Goal: Task Accomplishment & Management: Manage account settings

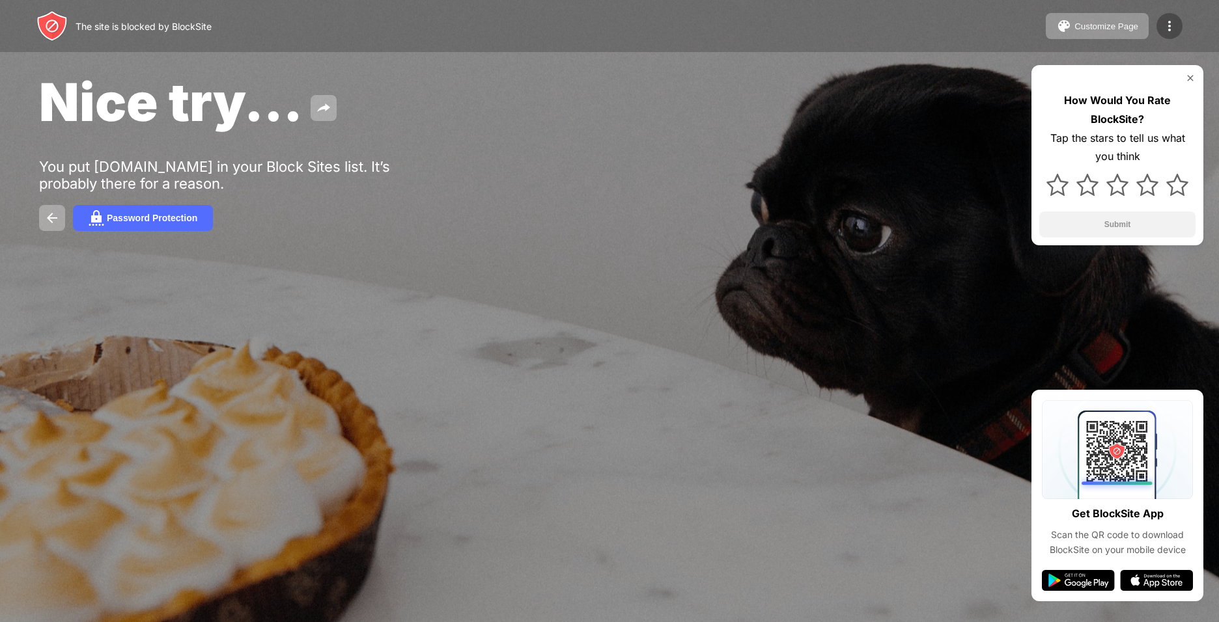
click at [1174, 29] on img at bounding box center [1169, 26] width 16 height 16
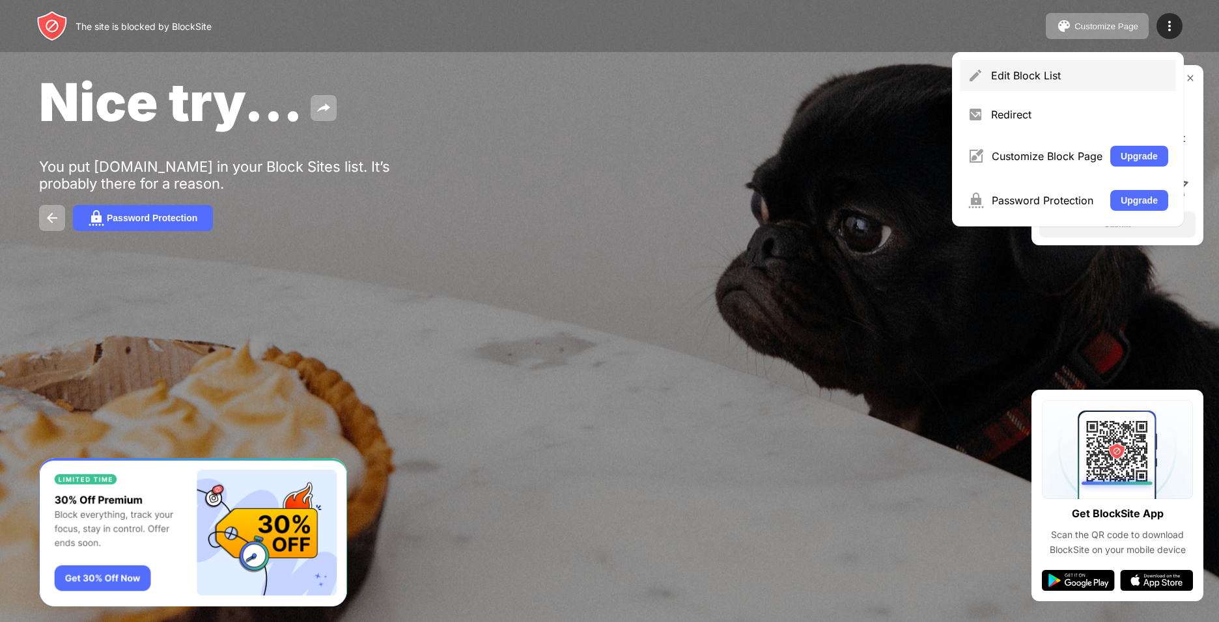
click at [1062, 81] on div "Edit Block List" at bounding box center [1079, 75] width 177 height 13
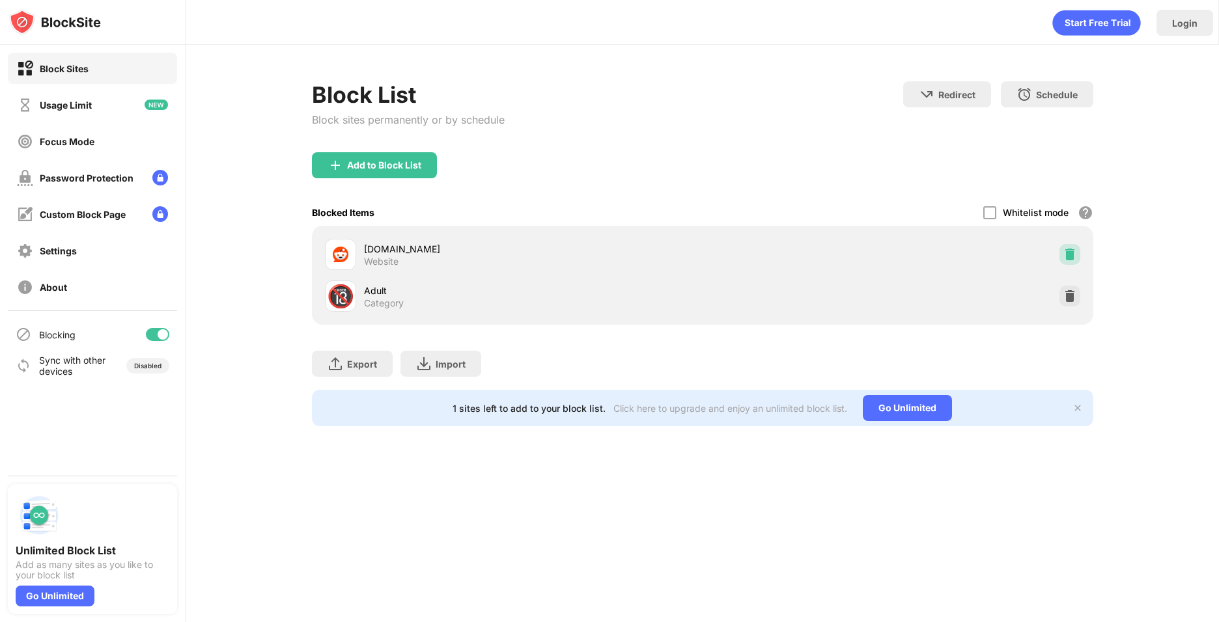
click at [1070, 251] on img at bounding box center [1069, 254] width 13 height 13
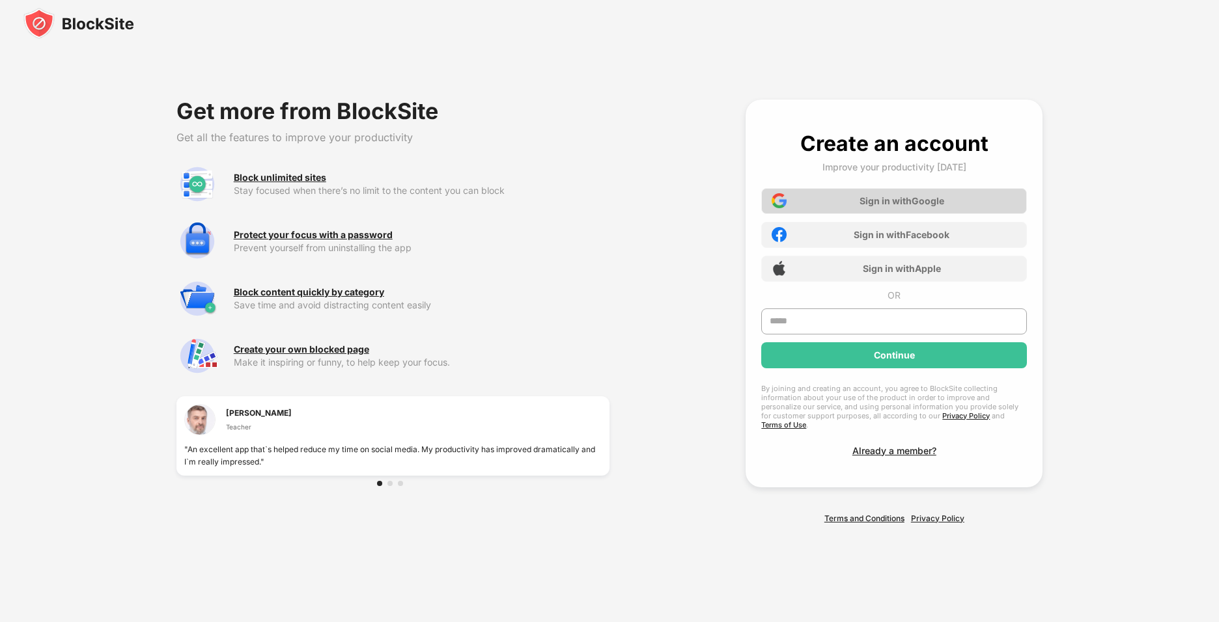
click at [875, 205] on div "Sign in with Google" at bounding box center [901, 200] width 85 height 11
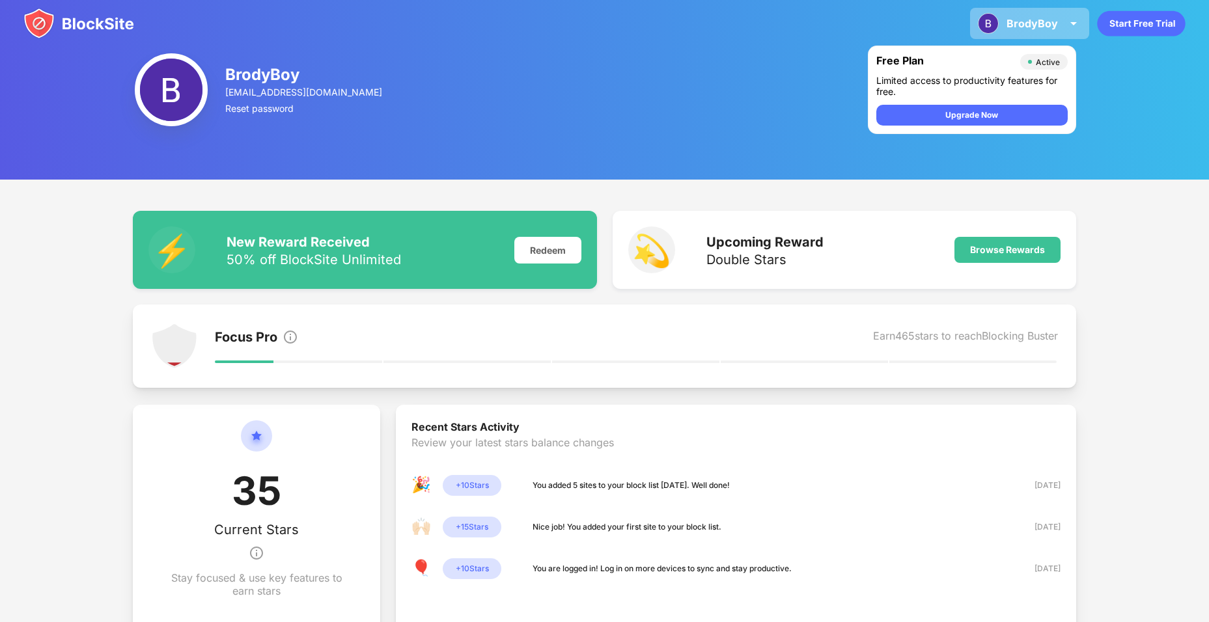
click at [1071, 22] on img at bounding box center [1074, 24] width 16 height 16
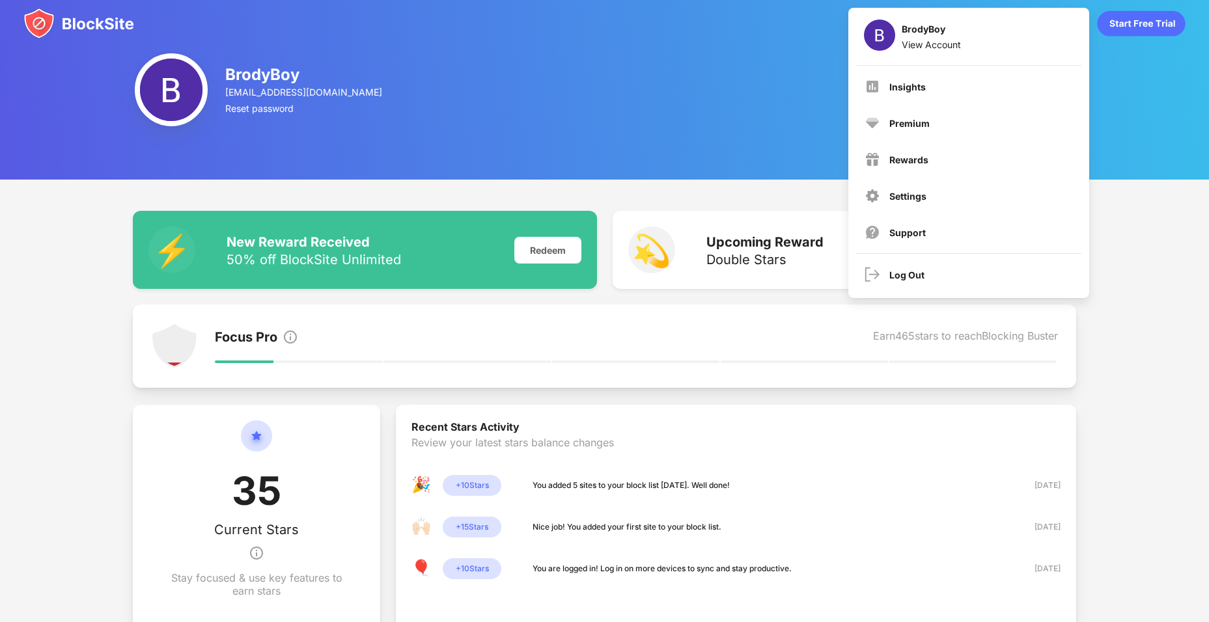
click at [150, 80] on img at bounding box center [171, 89] width 73 height 73
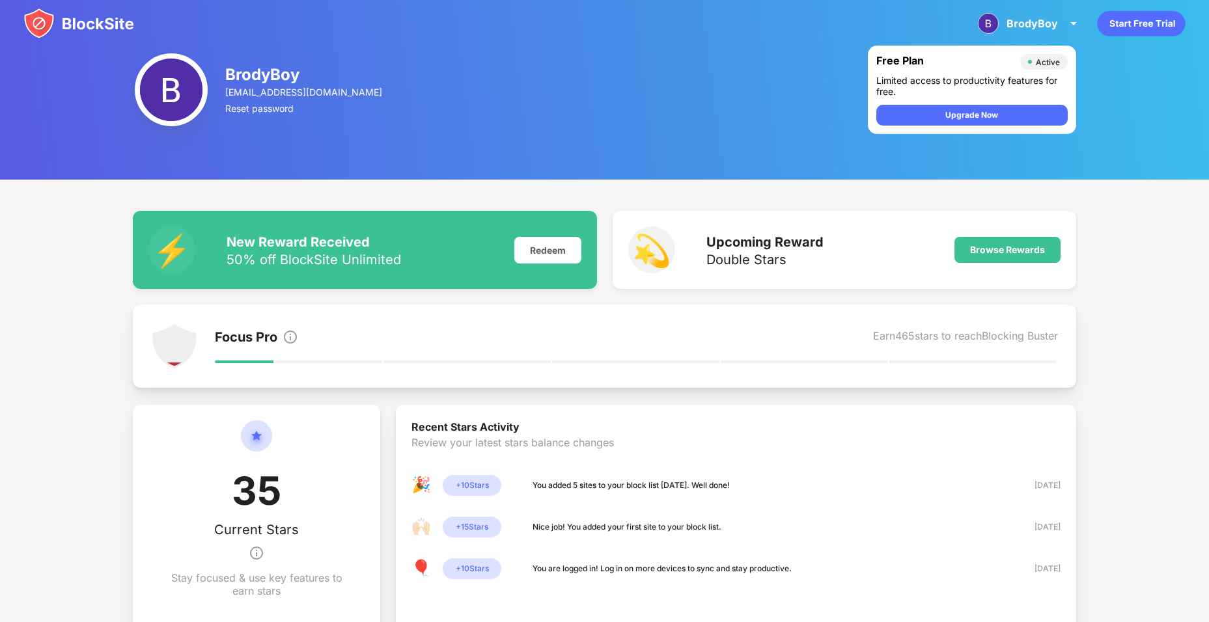
click at [76, 15] on img at bounding box center [78, 23] width 111 height 31
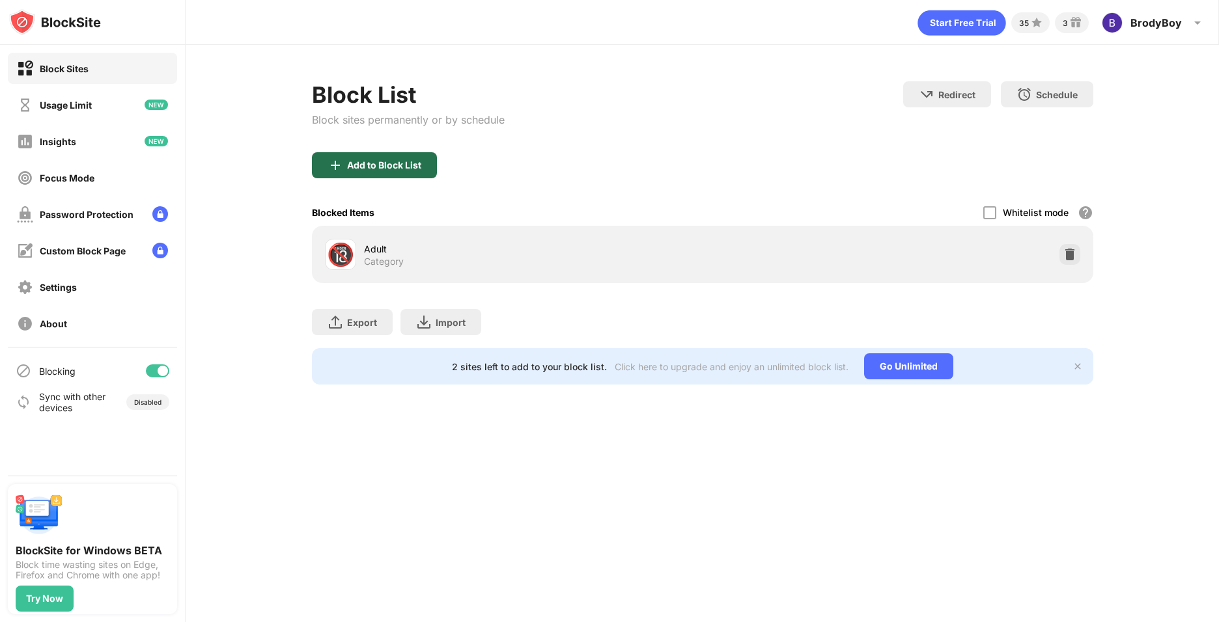
click at [406, 166] on div "Add to Block List" at bounding box center [384, 165] width 74 height 10
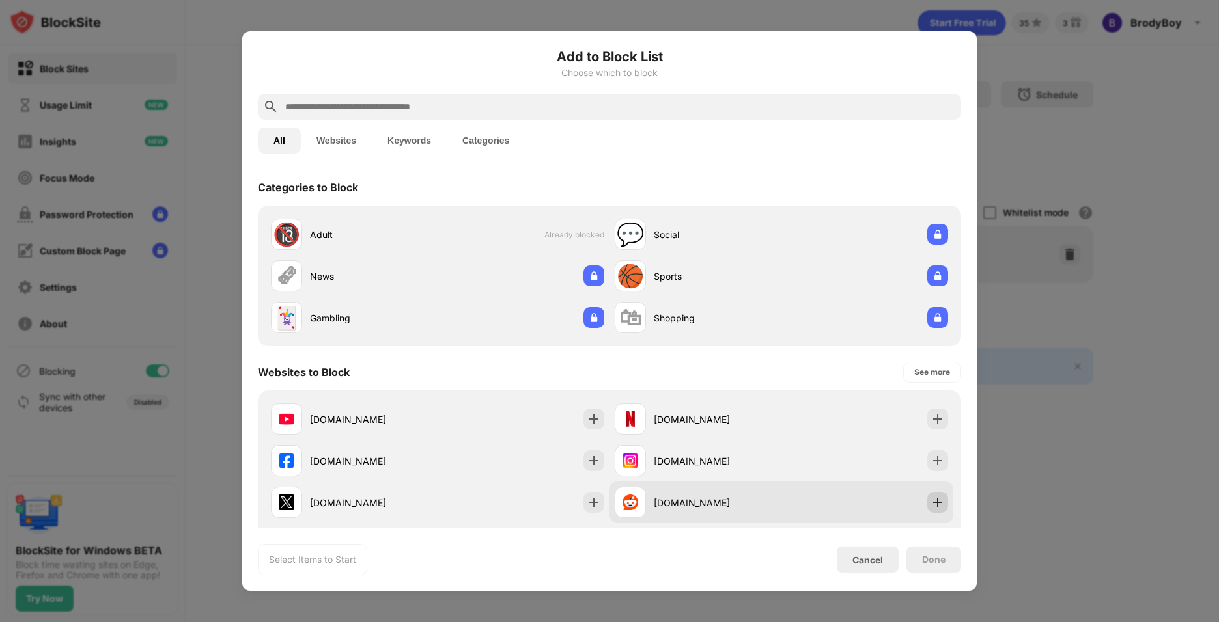
click at [927, 501] on div at bounding box center [937, 502] width 21 height 21
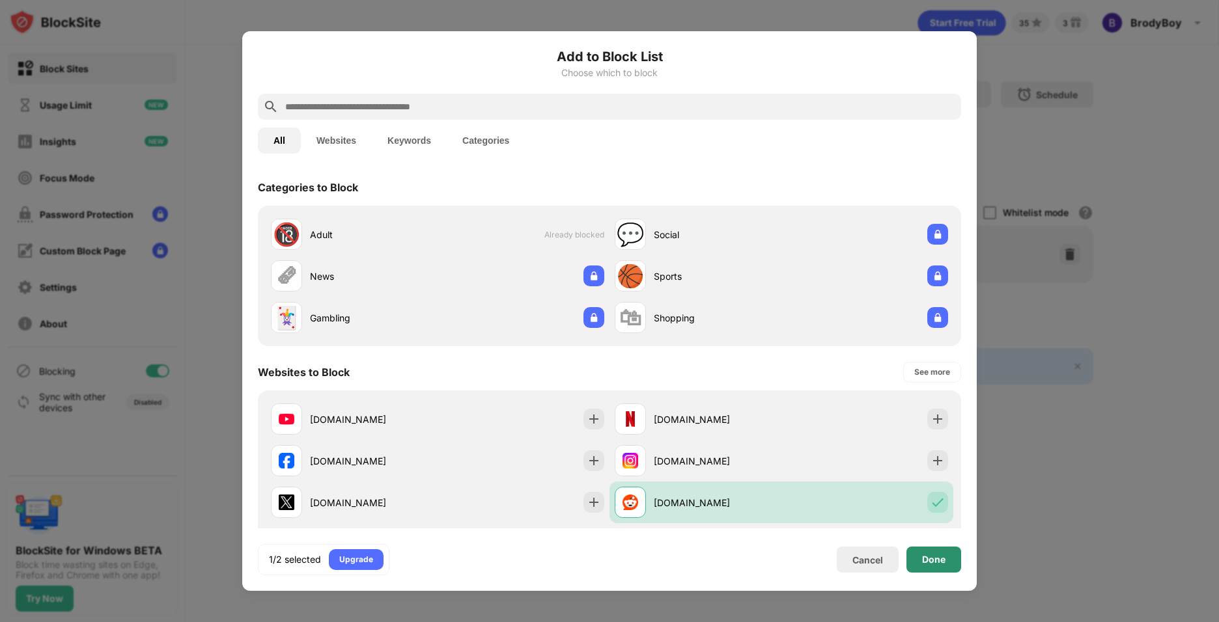
click at [948, 561] on div "Done" at bounding box center [933, 560] width 55 height 26
